Goal: Information Seeking & Learning: Learn about a topic

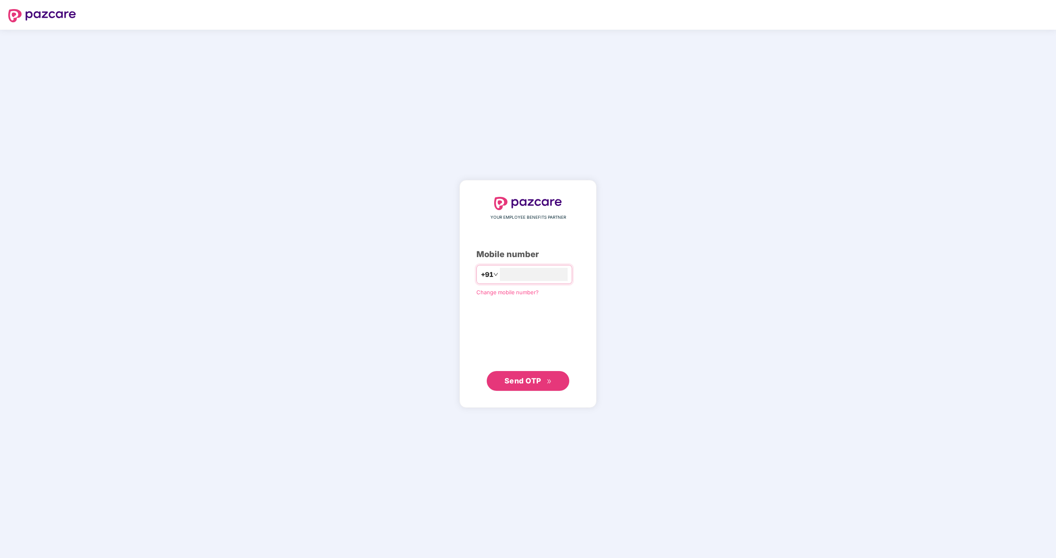
type input "**********"
click at [537, 374] on button "Send OTP" at bounding box center [528, 381] width 83 height 20
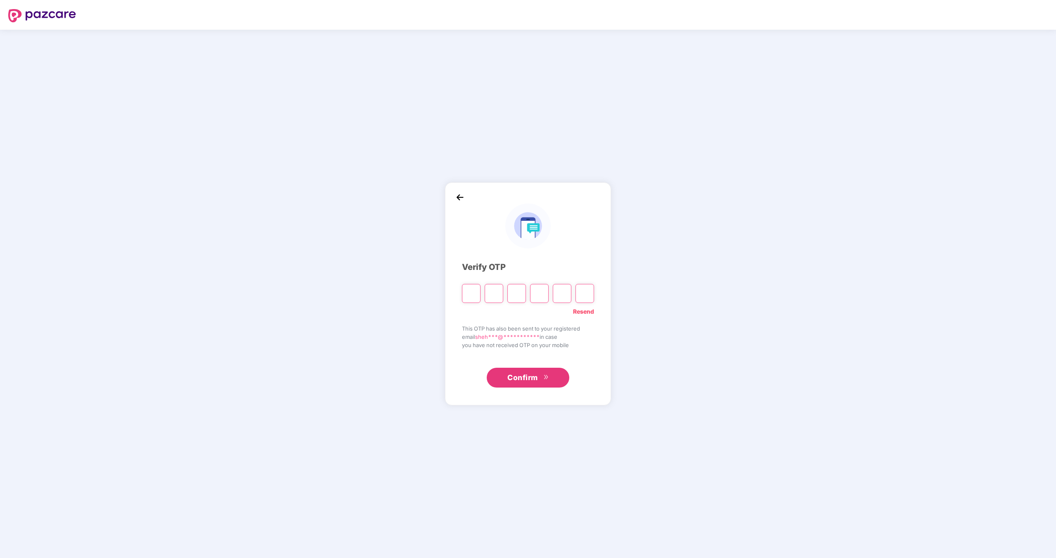
type input "*"
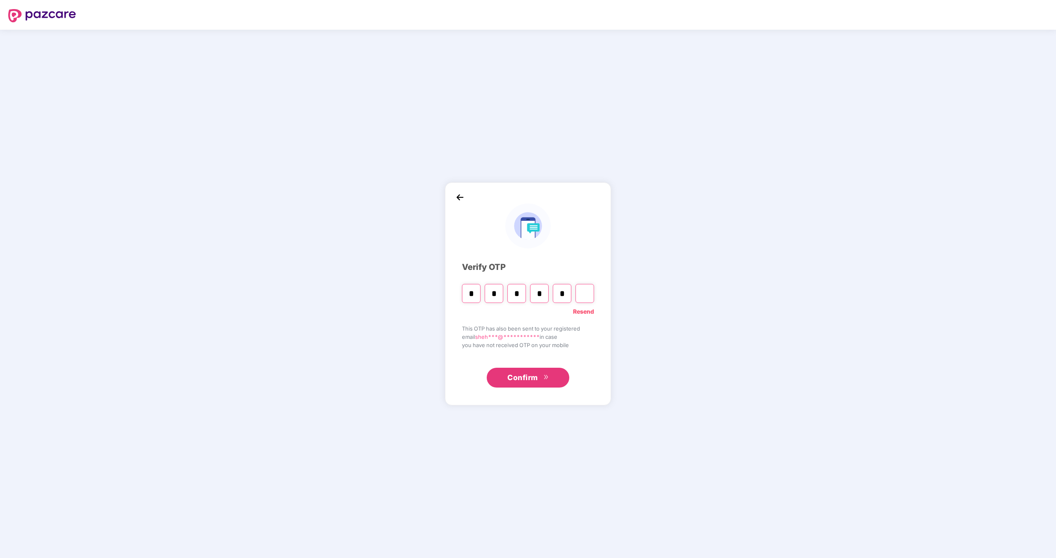
type input "*"
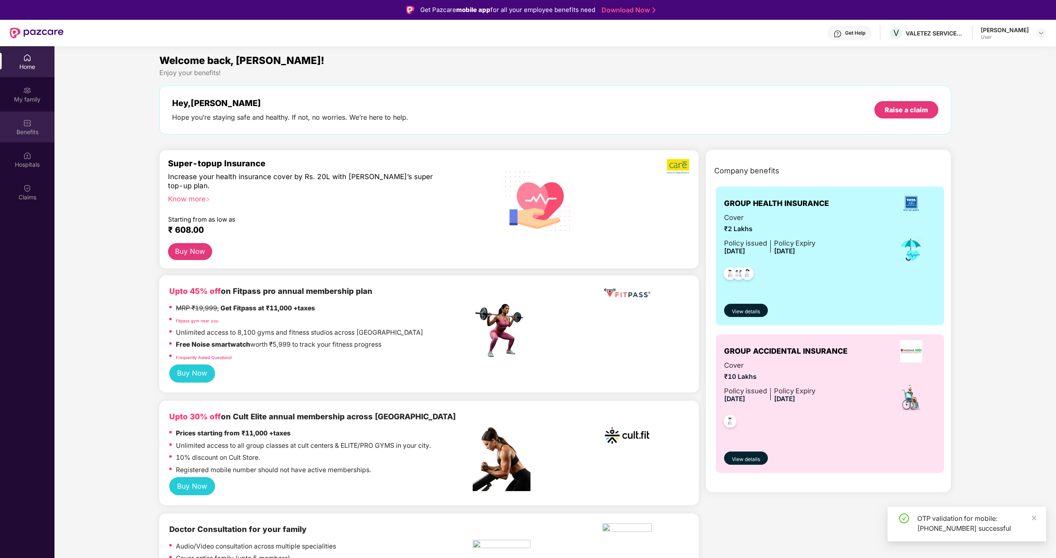
click at [33, 119] on div "Benefits" at bounding box center [27, 126] width 55 height 31
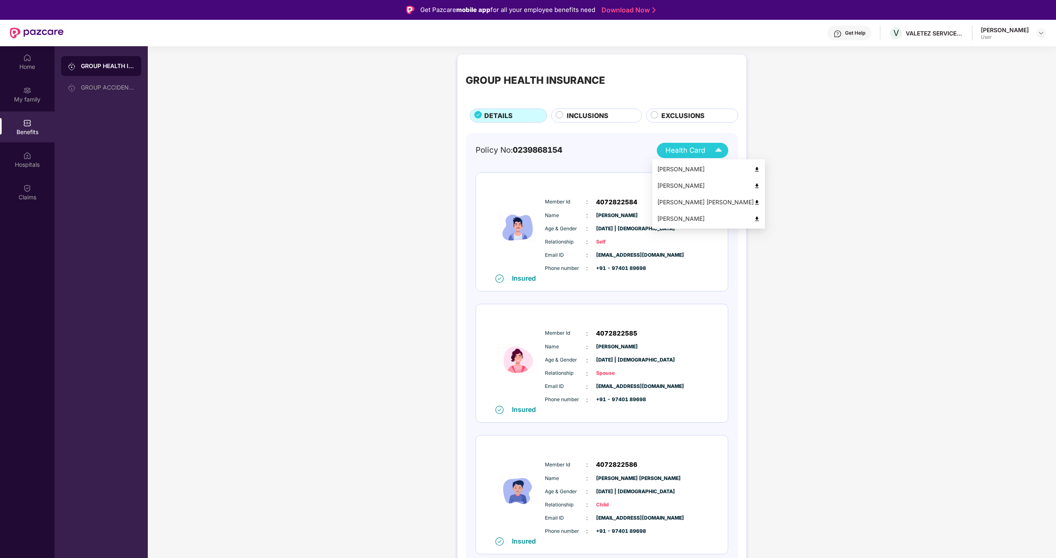
click at [721, 150] on img at bounding box center [719, 150] width 14 height 14
click at [836, 255] on div "GROUP HEALTH INSURANCE DETAILS INCLUSIONS EXCLUSIONS Policy No: 0239868154 Heal…" at bounding box center [602, 393] width 909 height 687
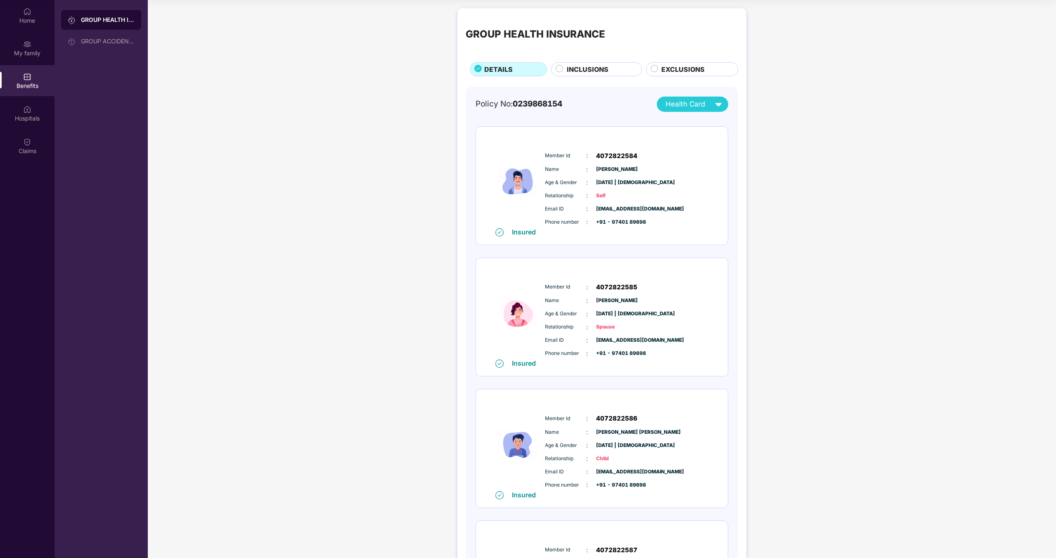
click at [556, 69] on circle at bounding box center [559, 68] width 7 height 7
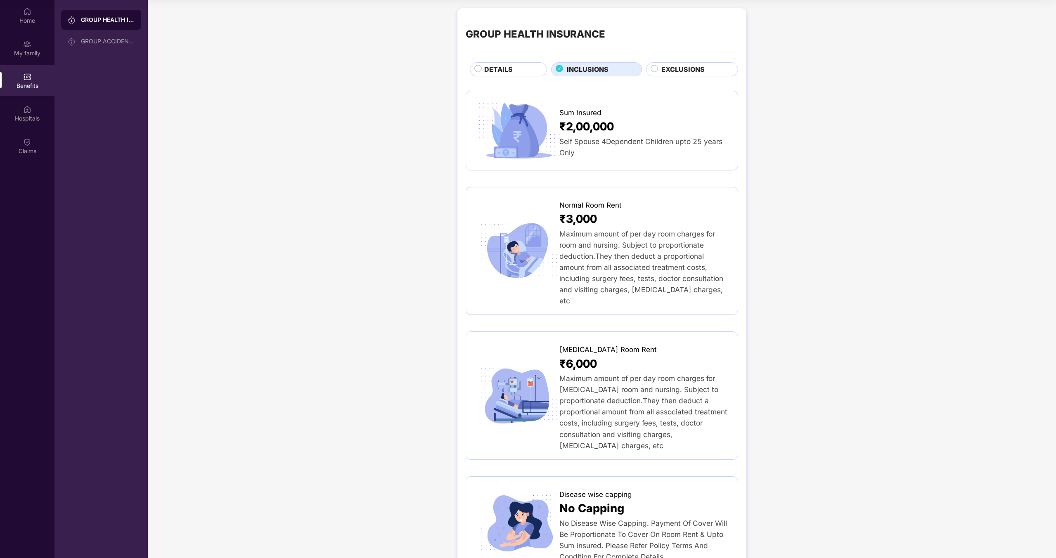
click at [650, 69] on div "EXCLUSIONS" at bounding box center [692, 69] width 92 height 14
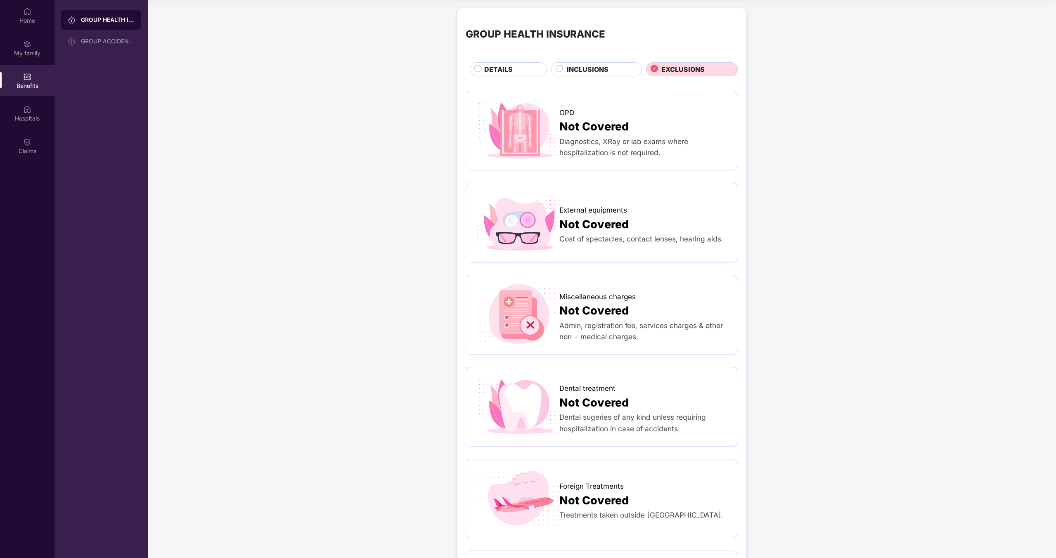
click at [480, 72] on div "DETAILS" at bounding box center [511, 70] width 63 height 12
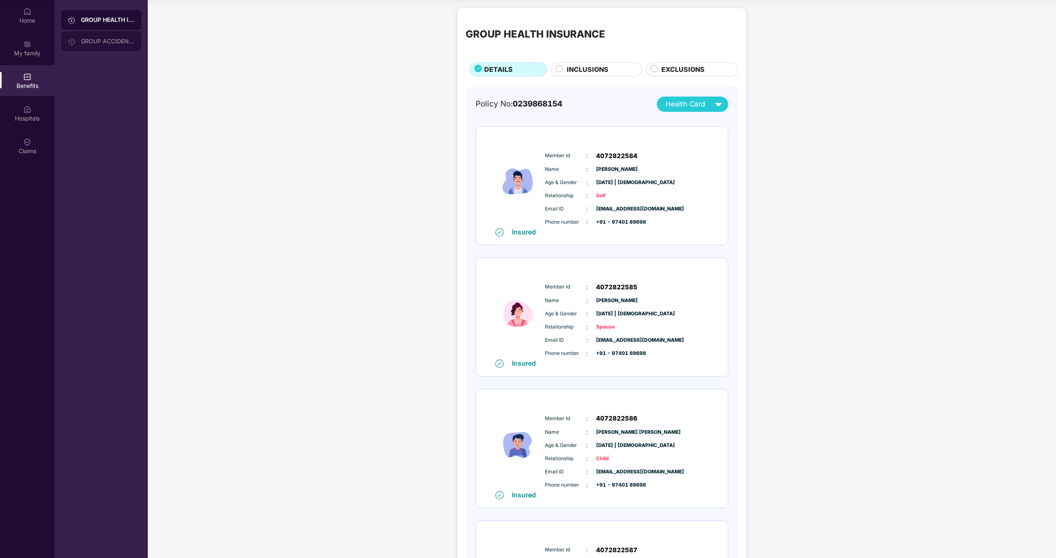
click at [83, 33] on div "GROUP ACCIDENTAL INSURANCE" at bounding box center [101, 41] width 80 height 20
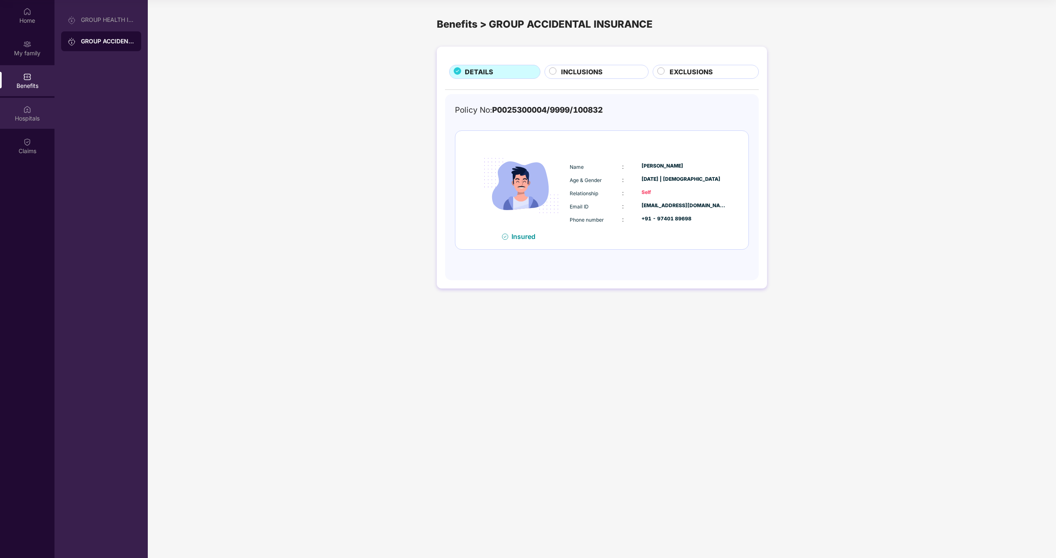
click at [31, 106] on div "Hospitals" at bounding box center [27, 113] width 55 height 31
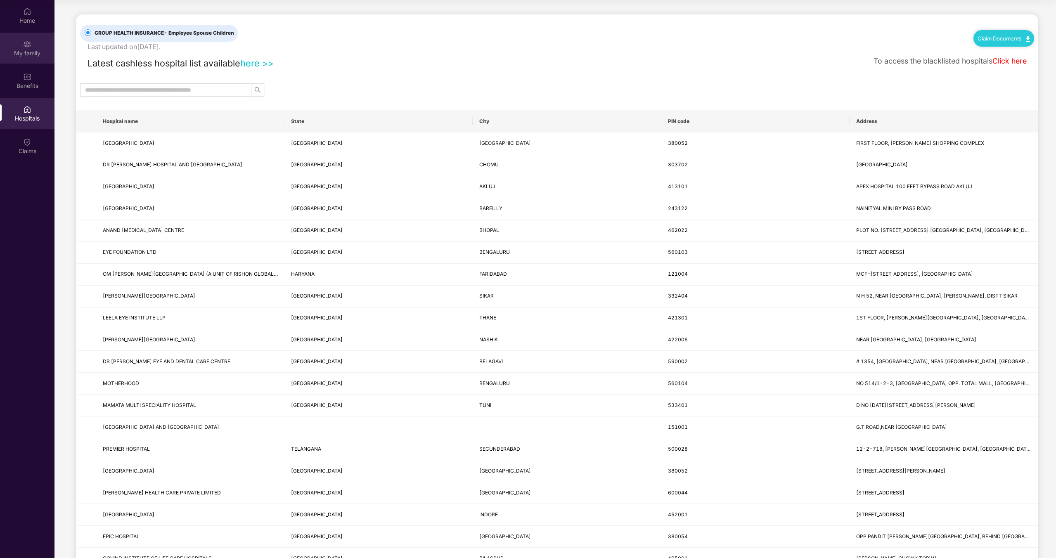
click at [26, 46] on img at bounding box center [27, 44] width 8 height 8
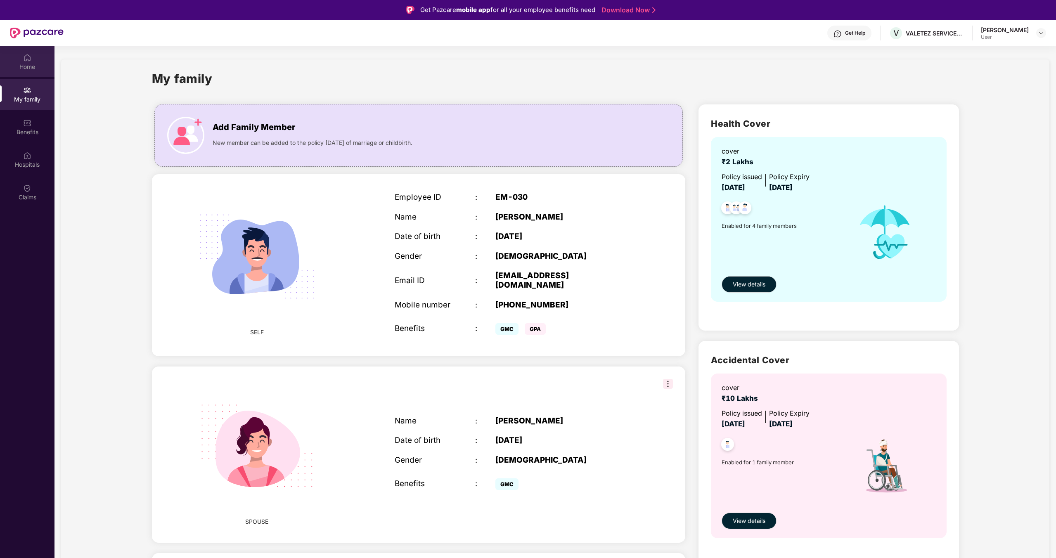
click at [26, 64] on div "Home" at bounding box center [27, 67] width 55 height 8
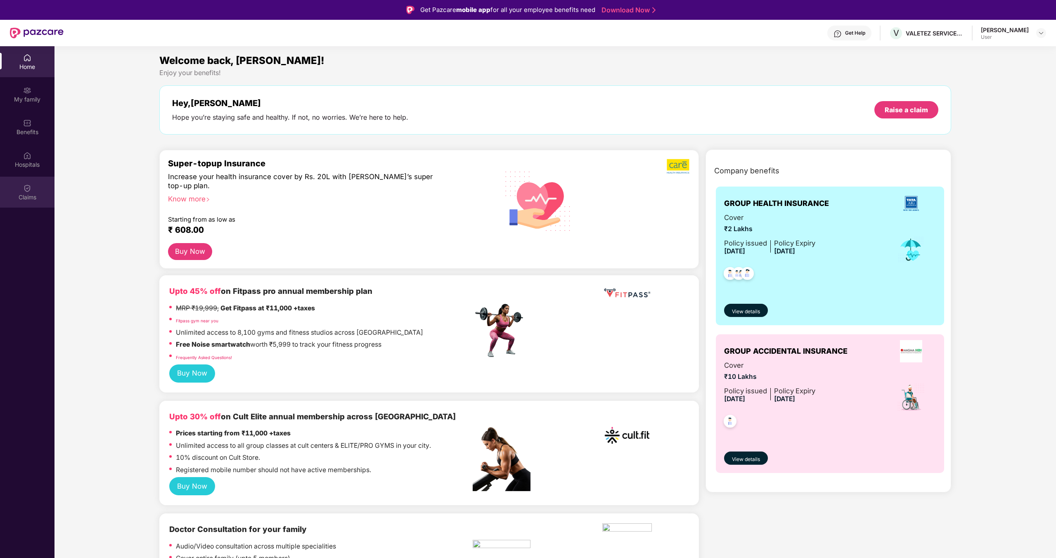
click at [24, 194] on div "Claims" at bounding box center [27, 197] width 55 height 8
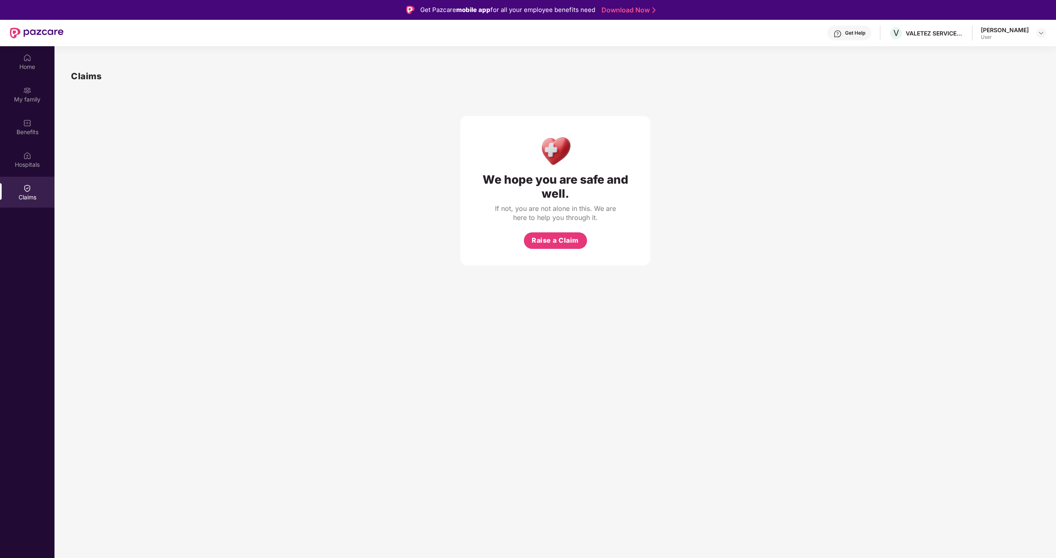
click at [21, 42] on div at bounding box center [37, 33] width 54 height 26
click at [26, 57] on img at bounding box center [27, 58] width 8 height 8
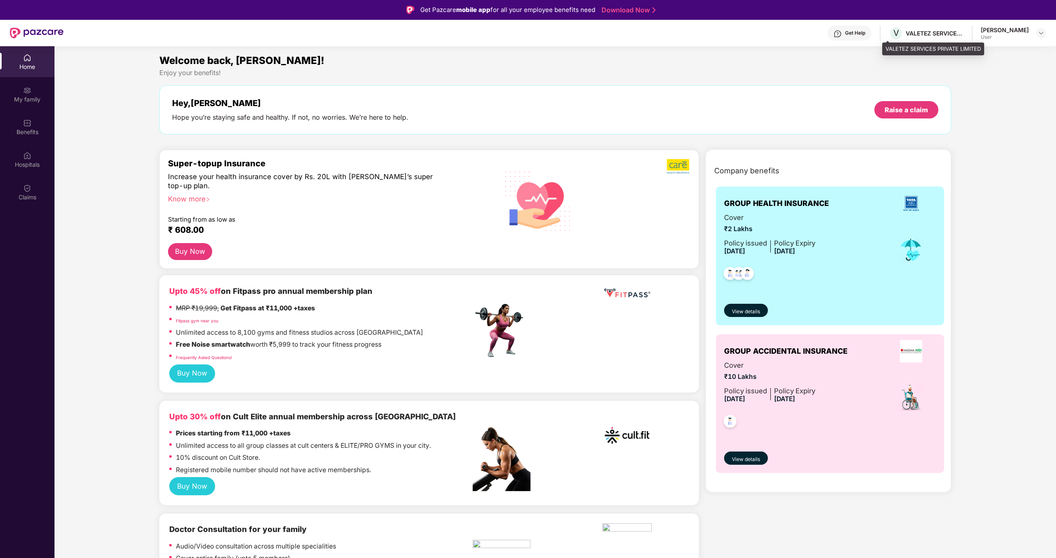
click at [906, 30] on div "VALETEZ SERVICES PRIVATE LIMITED" at bounding box center [935, 33] width 58 height 8
click at [889, 31] on span "V" at bounding box center [896, 33] width 14 height 14
click at [894, 34] on span "V" at bounding box center [897, 33] width 6 height 10
